Goal: Find contact information: Find contact information

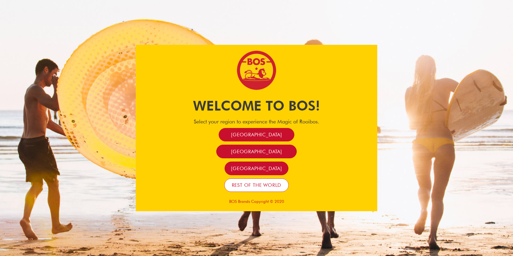
click at [252, 188] on span "Rest of the world" at bounding box center [257, 185] width 50 height 6
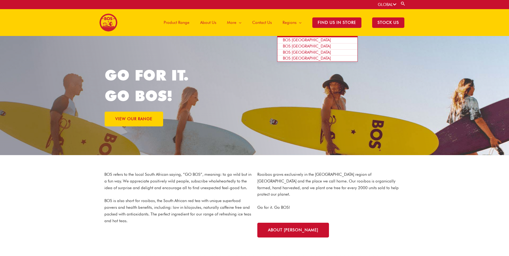
click at [295, 39] on span "BOS [GEOGRAPHIC_DATA]" at bounding box center [307, 40] width 48 height 5
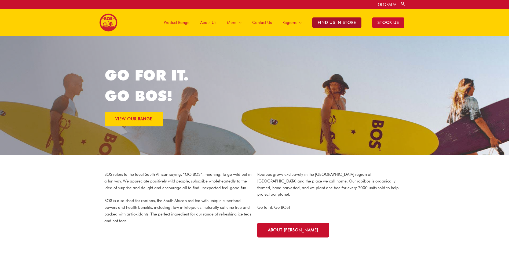
click at [335, 25] on span "Find Us in Store" at bounding box center [336, 22] width 49 height 10
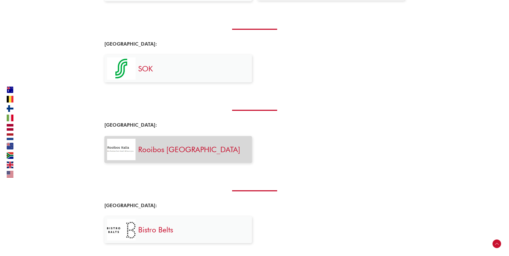
scroll to position [376, 0]
click at [171, 151] on link "Rooibos Italia" at bounding box center [189, 148] width 102 height 9
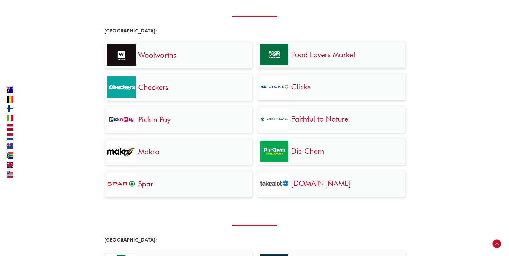
scroll to position [0, 0]
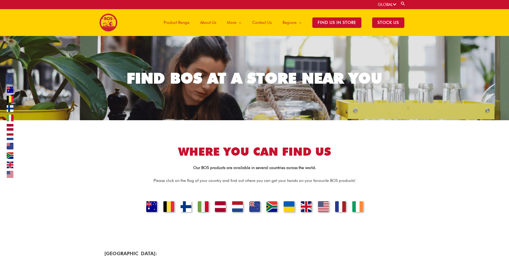
click at [267, 22] on span "Contact Us" at bounding box center [262, 22] width 20 height 16
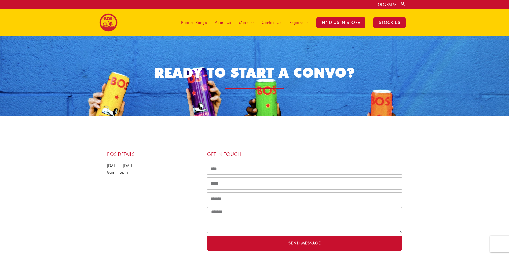
click at [197, 23] on span "Product Range" at bounding box center [194, 22] width 26 height 16
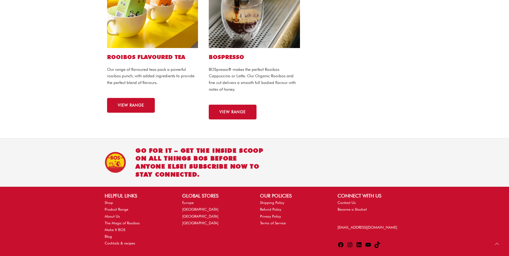
scroll to position [402, 0]
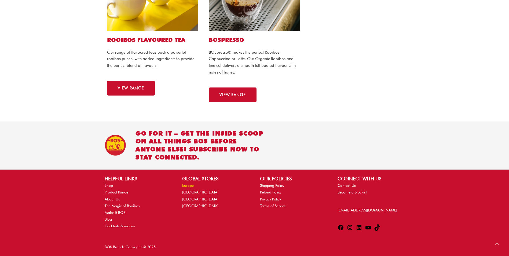
click at [192, 187] on link "Europe" at bounding box center [188, 185] width 12 height 4
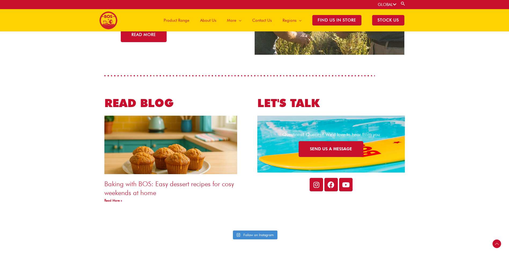
scroll to position [1120, 0]
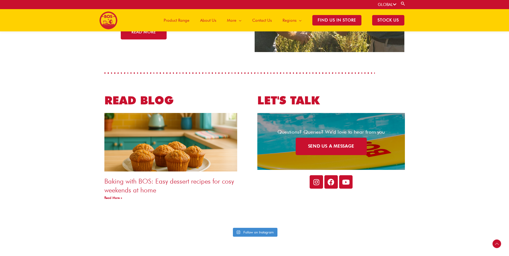
click at [335, 138] on link "SEND US A MESSAGE" at bounding box center [331, 146] width 71 height 17
